Goal: Task Accomplishment & Management: Use online tool/utility

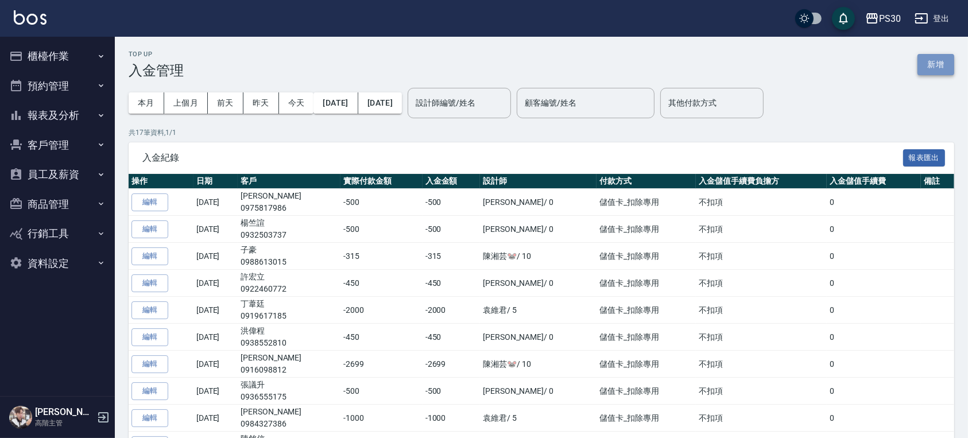
click at [928, 65] on button "新增" at bounding box center [936, 64] width 37 height 21
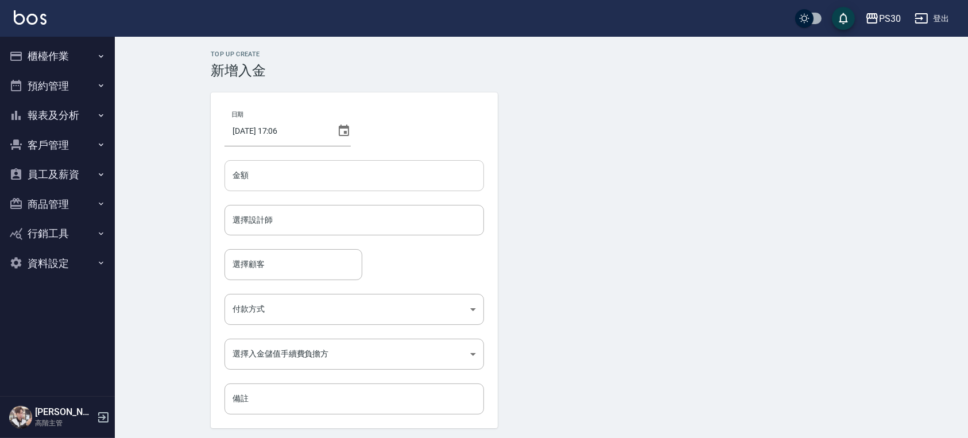
click at [328, 187] on input "金額" at bounding box center [355, 175] width 260 height 31
click at [232, 179] on input "500" at bounding box center [355, 175] width 260 height 31
type input "-500"
click at [279, 225] on input "選擇設計師" at bounding box center [354, 220] width 249 height 20
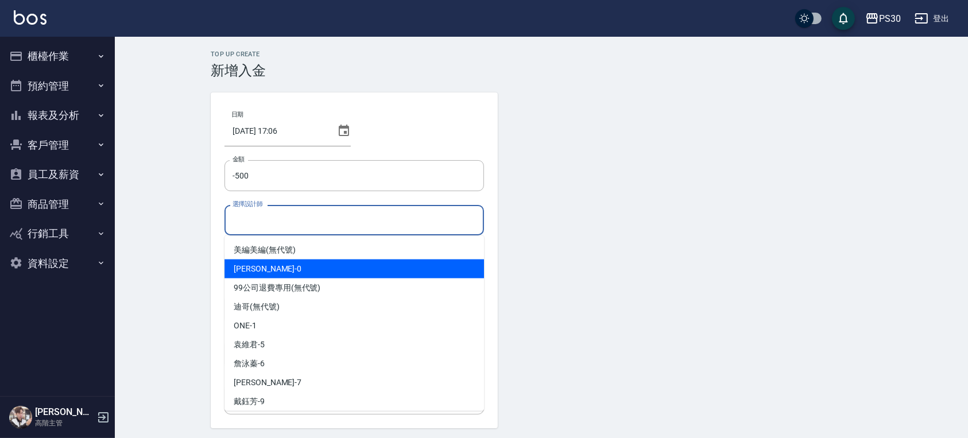
click at [259, 273] on span "[PERSON_NAME] -0" at bounding box center [268, 269] width 68 height 12
type input "[PERSON_NAME]-0"
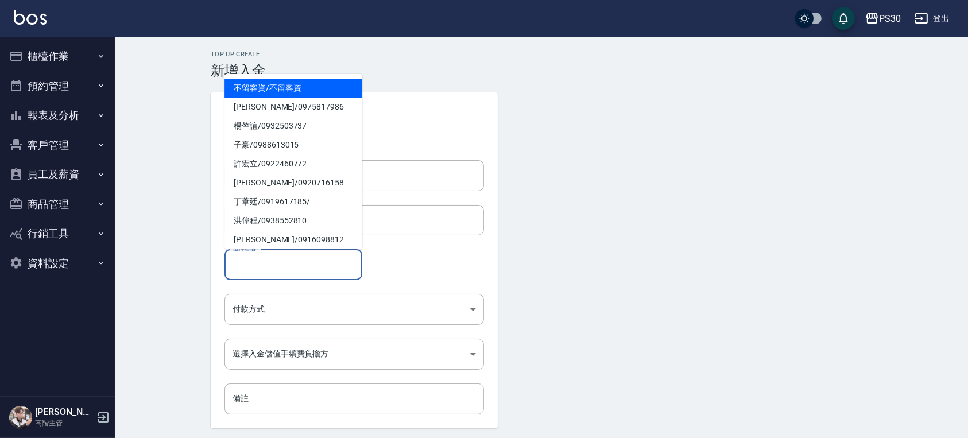
click at [260, 271] on input "選擇顧客" at bounding box center [294, 264] width 128 height 20
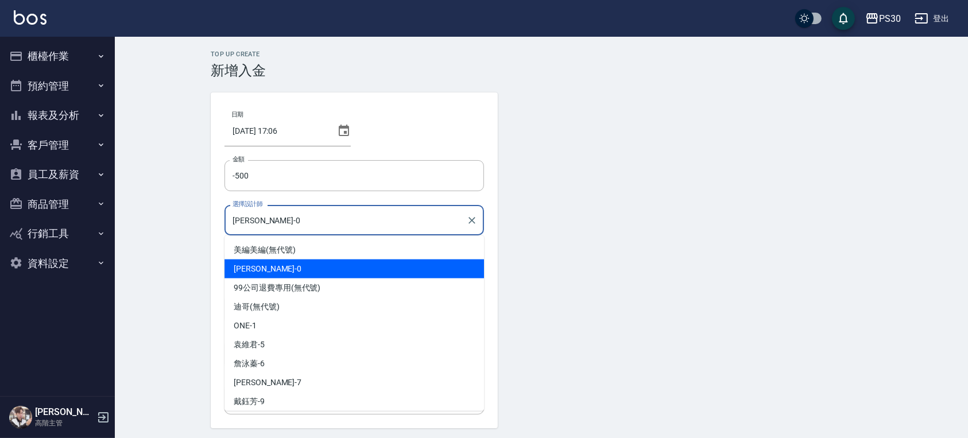
click at [380, 216] on input "[PERSON_NAME]-0" at bounding box center [346, 220] width 232 height 20
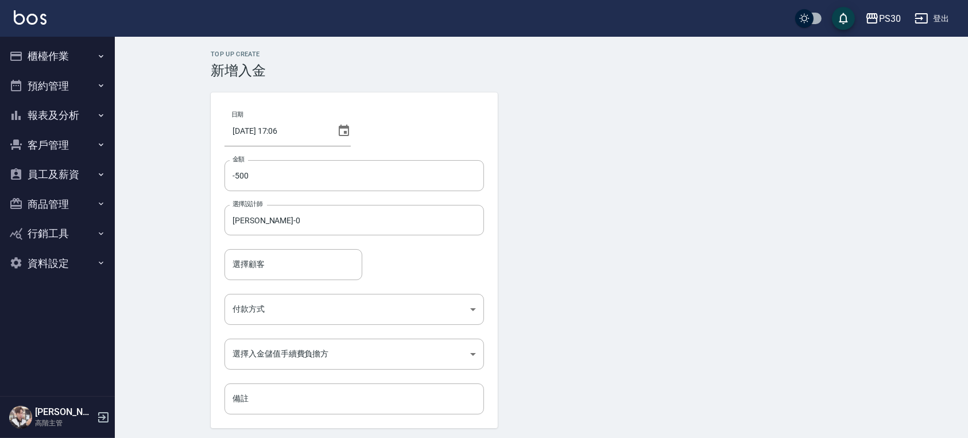
click at [569, 285] on form "日期 [DATE] 17:06 金額 -500 金額 選擇設計師 [PERSON_NAME]-0 選擇設計師 選擇顧客 選擇顧客 付款方式 ​ 付款方式 選擇…" at bounding box center [542, 277] width 662 height 370
click at [309, 269] on input "選擇顧客" at bounding box center [294, 264] width 128 height 20
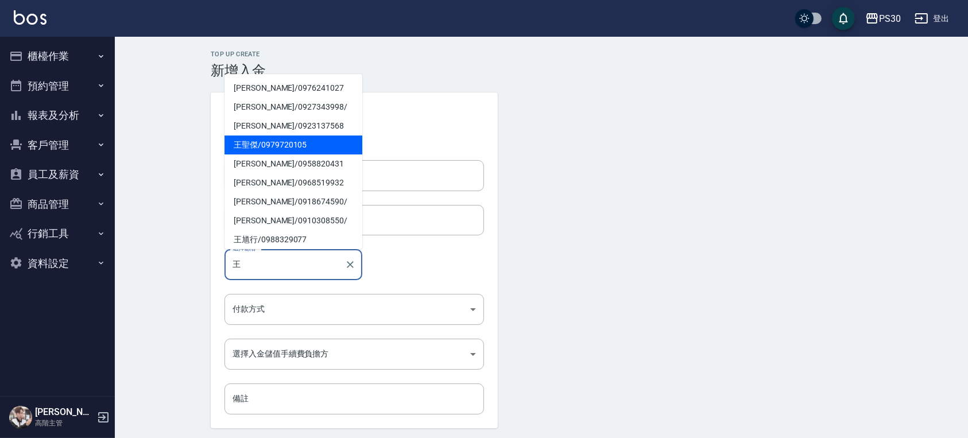
click at [260, 149] on span "[PERSON_NAME]/ 0979720105" at bounding box center [294, 145] width 138 height 19
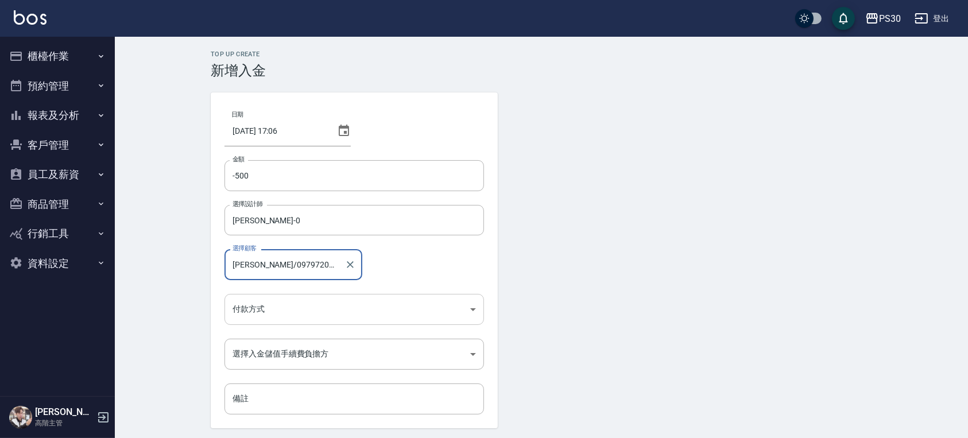
type input "[PERSON_NAME]/0979720105"
click at [275, 317] on body "PS30 登出 櫃檯作業 打帳單 帳單列表 掛單列表 座位開單 營業儀表板 現金收支登錄 高階收支登錄 材料自購登錄 每日結帳 排班表 現場電腦打卡 掃碼打卡…" at bounding box center [484, 238] width 968 height 477
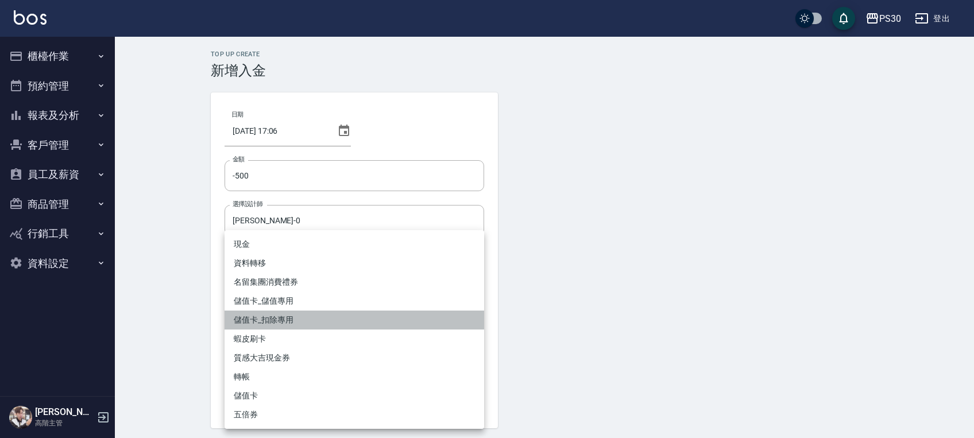
click at [283, 323] on li "儲值卡_扣除專用" at bounding box center [355, 320] width 260 height 19
type input "儲值卡_扣除專用"
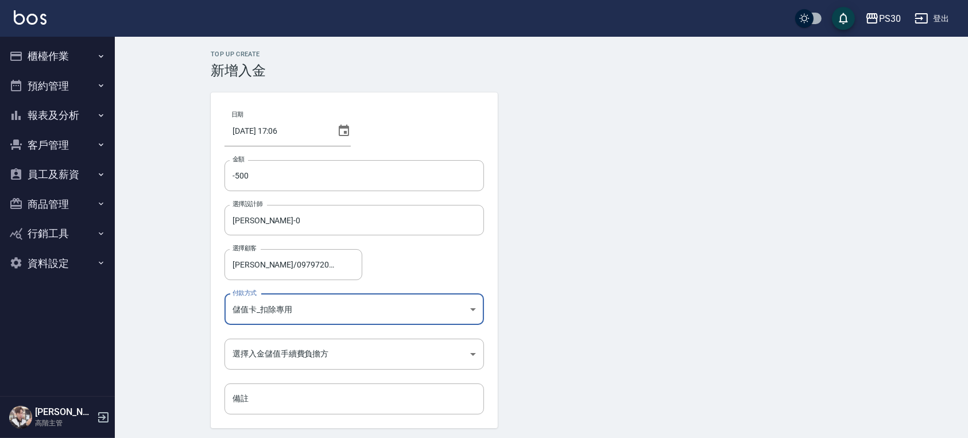
click at [557, 308] on form "日期 [DATE] 17:06 金額 -500 金額 選擇設計師 [PERSON_NAME]-0 選擇設計師 選擇顧客 [PERSON_NAME]/09797…" at bounding box center [542, 277] width 662 height 370
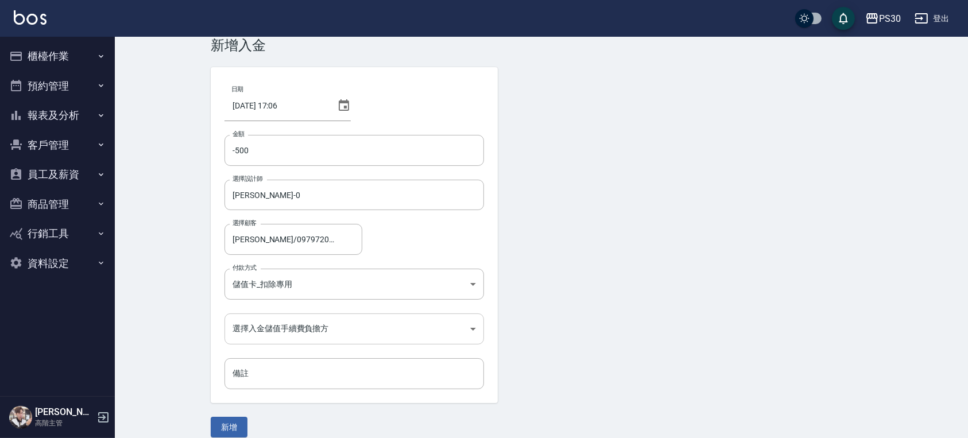
scroll to position [38, 0]
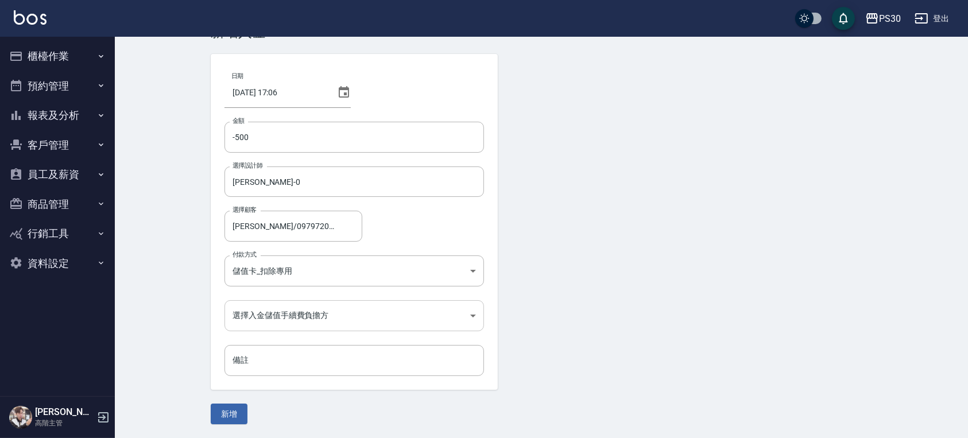
click at [289, 327] on body "PS30 登出 櫃檯作業 打帳單 帳單列表 掛單列表 座位開單 營業儀表板 現金收支登錄 高階收支登錄 材料自購登錄 每日結帳 排班表 現場電腦打卡 掃碼打卡…" at bounding box center [484, 200] width 968 height 477
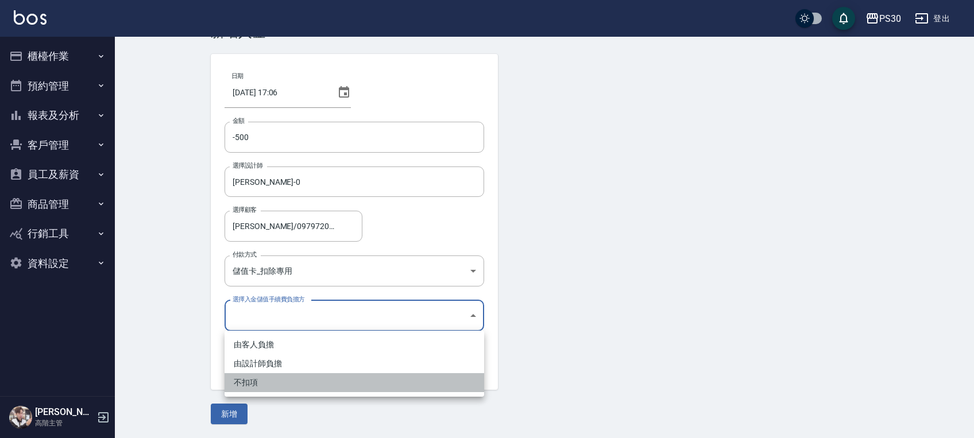
click at [263, 384] on li "不扣項" at bounding box center [355, 382] width 260 height 19
type input "WITHOUTHANDLINGFEE"
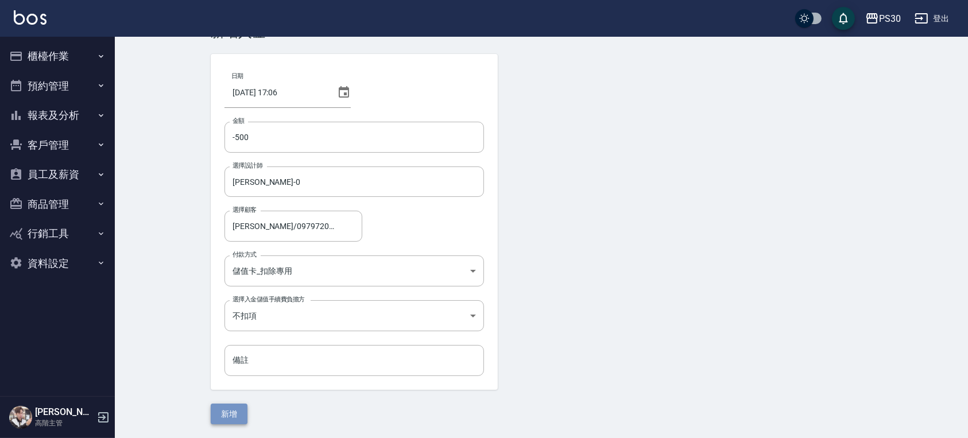
click at [237, 415] on button "新增" at bounding box center [229, 414] width 37 height 21
